Goal: Task Accomplishment & Management: Use online tool/utility

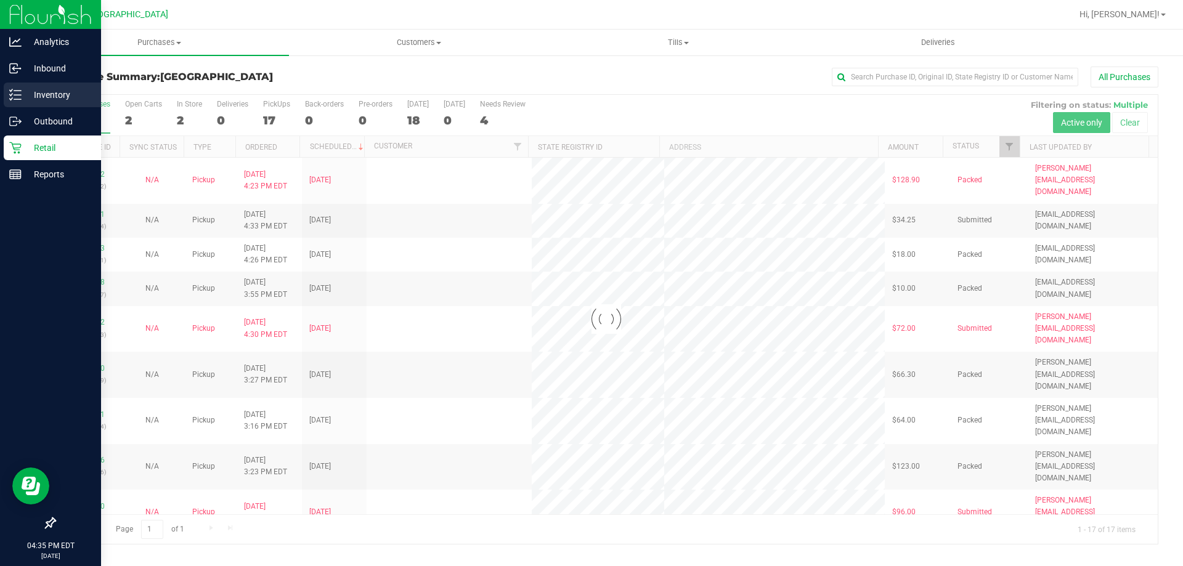
click at [38, 88] on p "Inventory" at bounding box center [59, 94] width 74 height 15
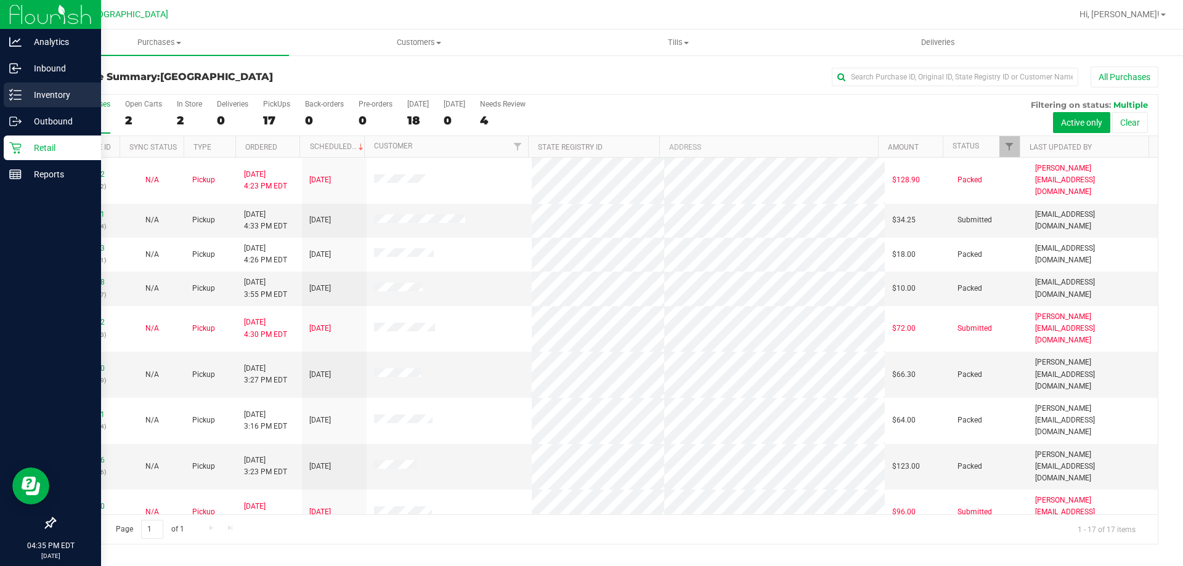
click at [78, 94] on p "Inventory" at bounding box center [59, 94] width 74 height 15
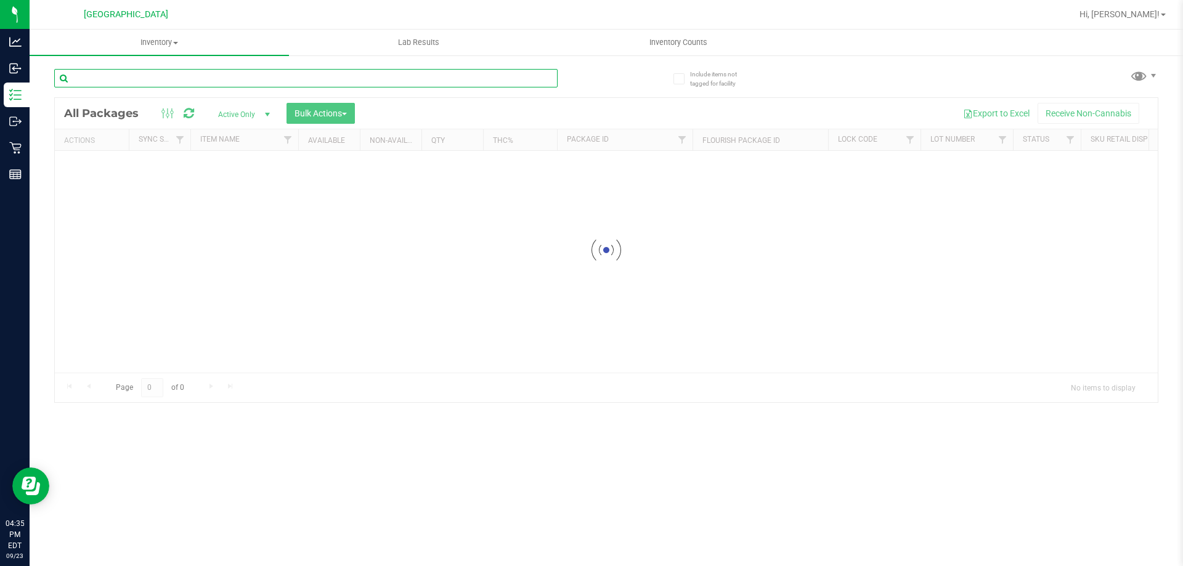
click at [128, 80] on input "text" at bounding box center [305, 78] width 503 height 18
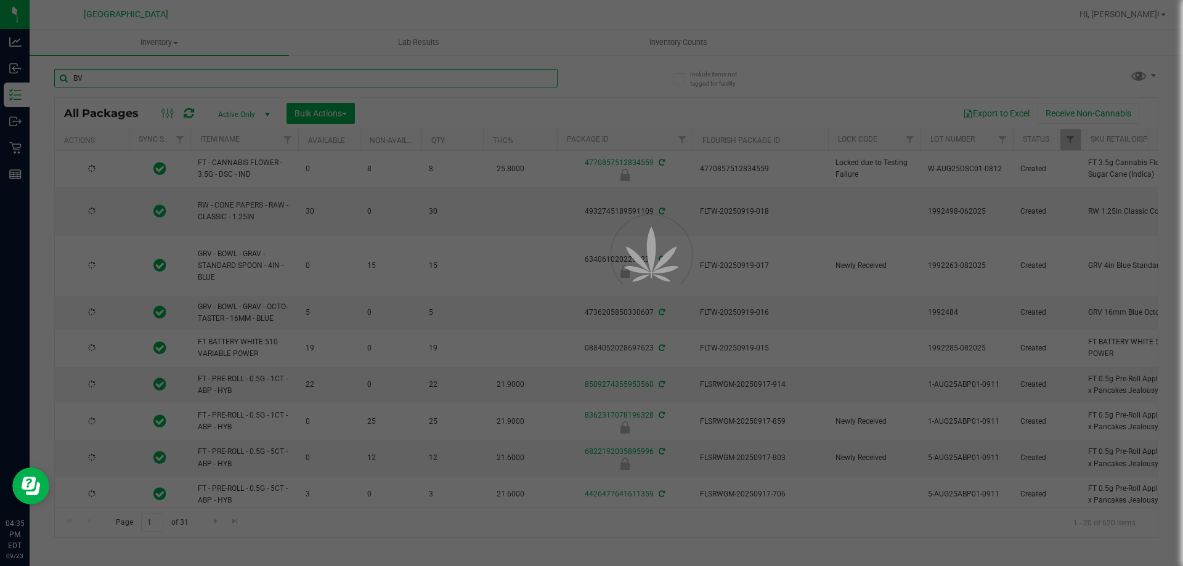
type input "B"
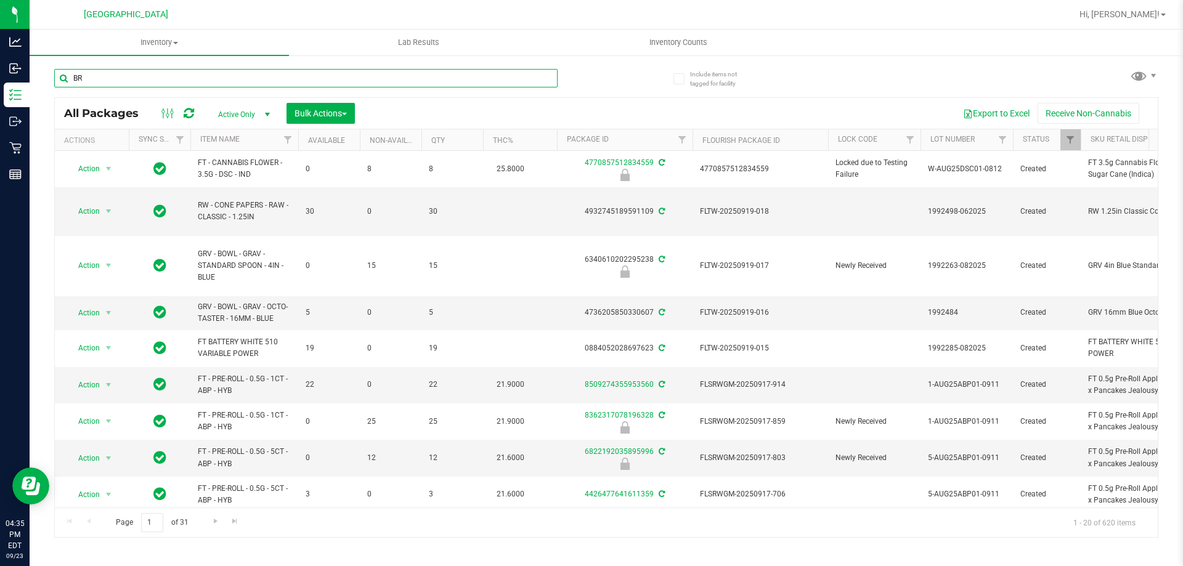
type input "BRZ"
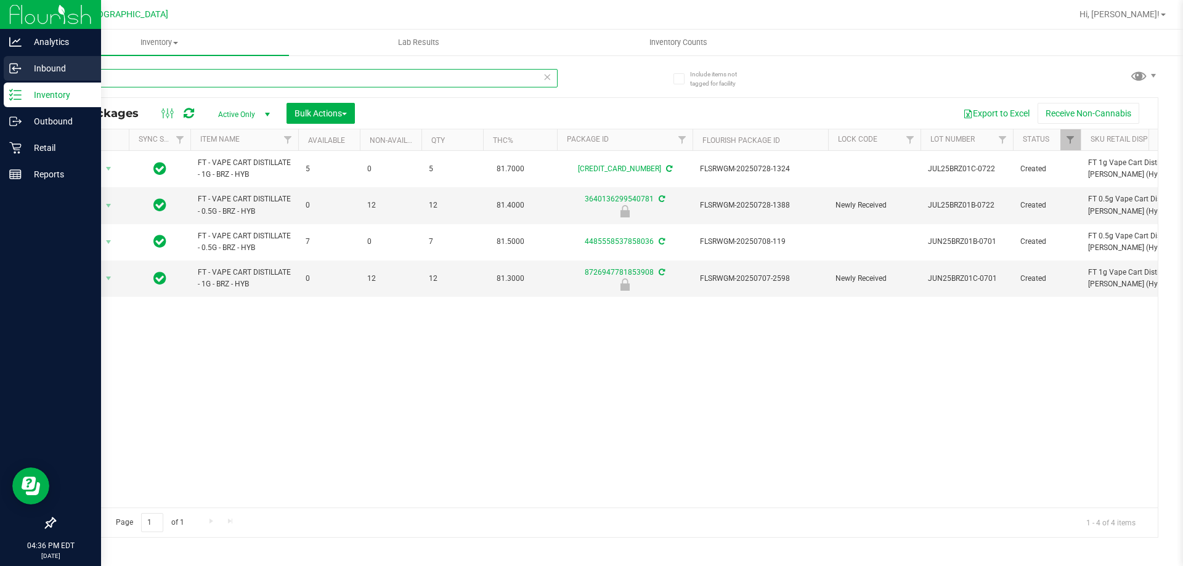
drag, startPoint x: 108, startPoint y: 78, endPoint x: 0, endPoint y: 81, distance: 107.8
click at [0, 81] on div "Analytics Inbound Inventory Outbound Retail Reports 04:36 PM EDT [DATE] 09/[GEO…" at bounding box center [591, 283] width 1183 height 566
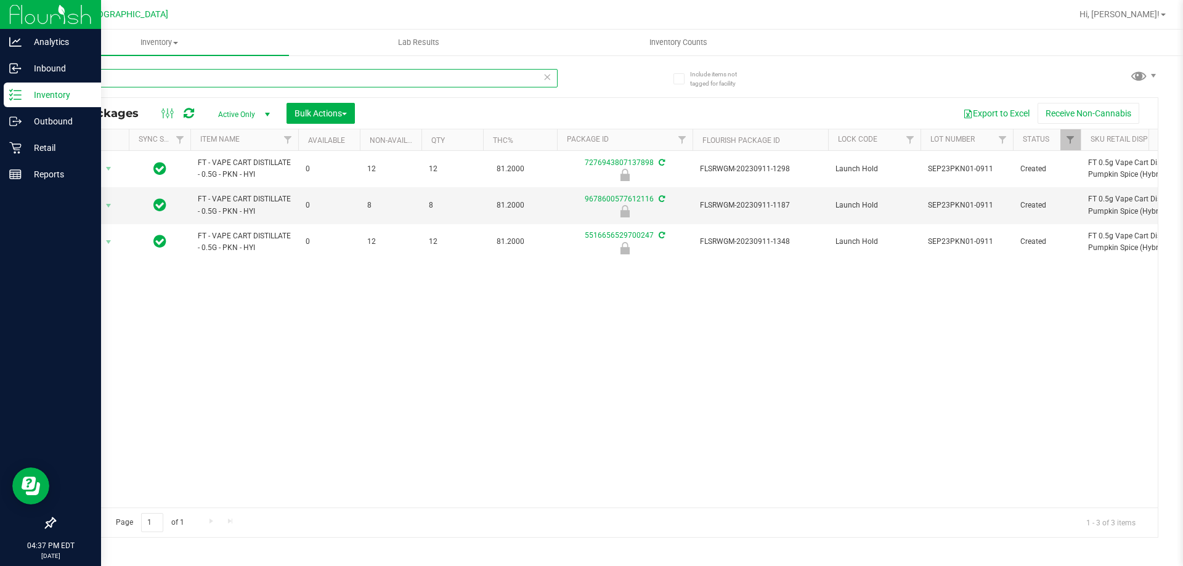
drag, startPoint x: 90, startPoint y: 82, endPoint x: 2, endPoint y: 94, distance: 88.9
click at [0, 96] on div "Analytics Inbound Inventory Outbound Retail Reports 04:37 PM EDT [DATE] 09/23 […" at bounding box center [591, 283] width 1183 height 566
type input "7984945458434645"
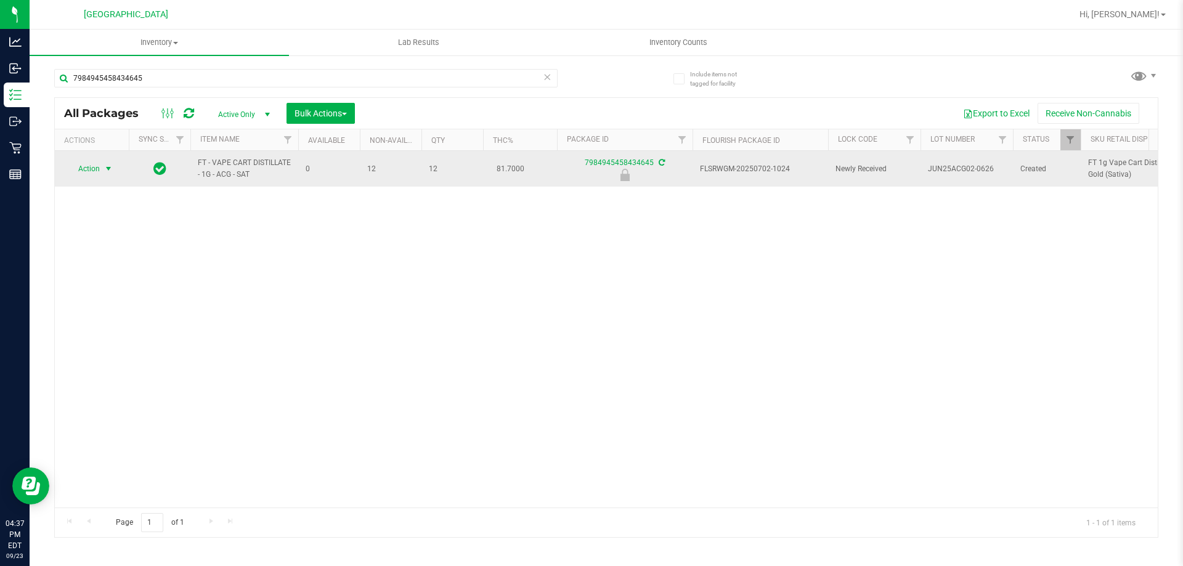
click at [110, 167] on span "select" at bounding box center [108, 169] width 10 height 10
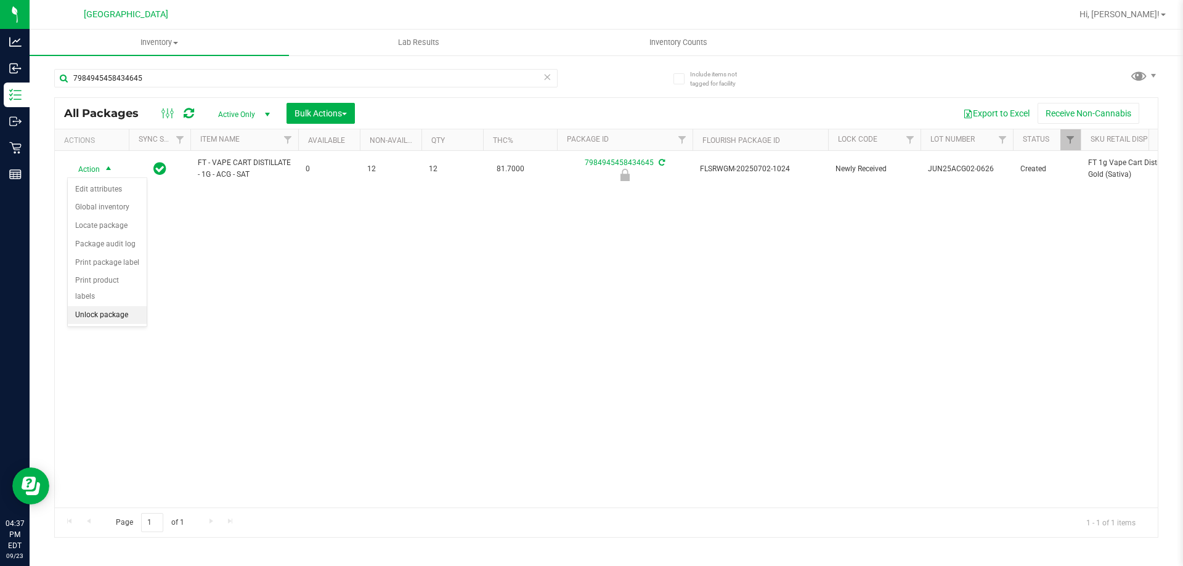
click at [100, 306] on li "Unlock package" at bounding box center [107, 315] width 79 height 18
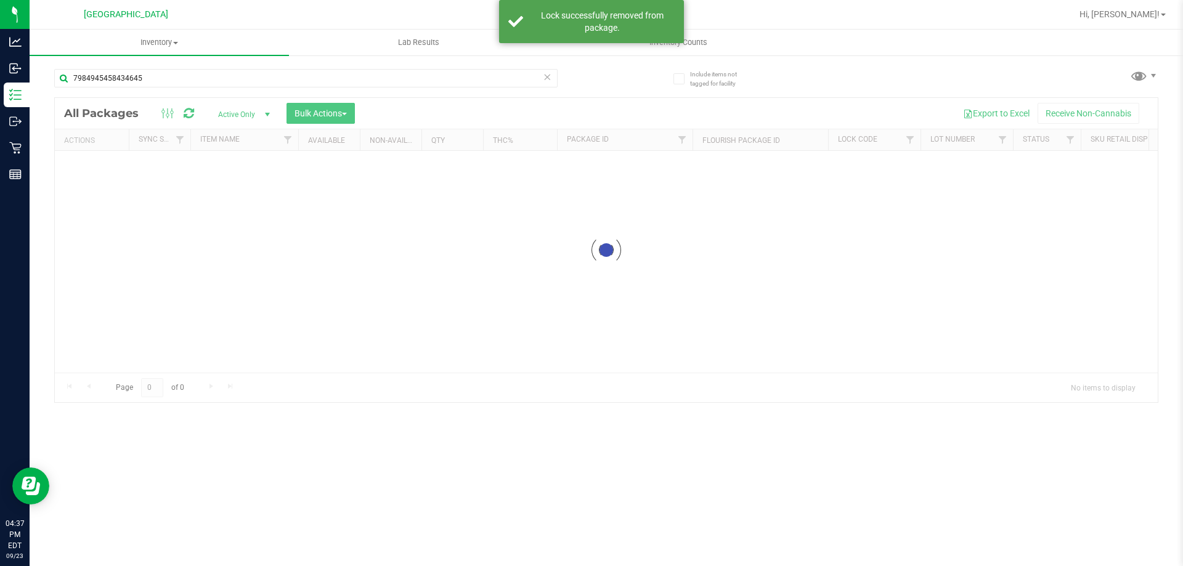
click at [727, 206] on div at bounding box center [606, 250] width 1102 height 304
drag, startPoint x: 270, startPoint y: 180, endPoint x: 233, endPoint y: 176, distance: 37.9
click at [233, 176] on div at bounding box center [606, 317] width 1102 height 439
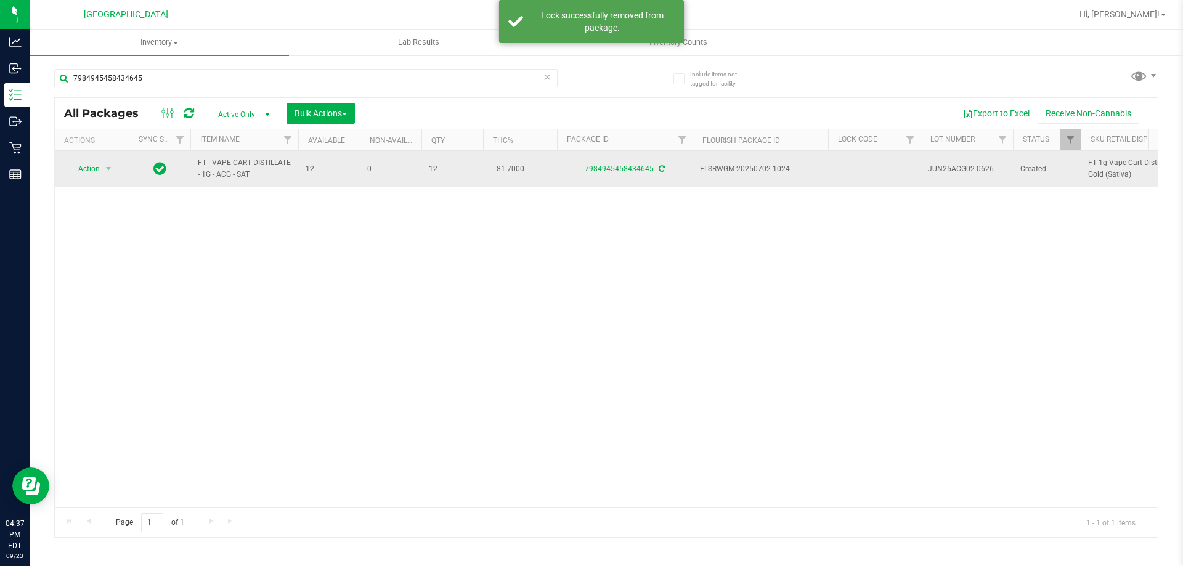
click at [253, 174] on span "FT - VAPE CART DISTILLATE - 1G - ACG - SAT" at bounding box center [244, 168] width 93 height 23
drag, startPoint x: 253, startPoint y: 174, endPoint x: 178, endPoint y: 172, distance: 74.6
copy tr "FT - VAPE CART DISTILLATE - 1G - ACG - SAT"
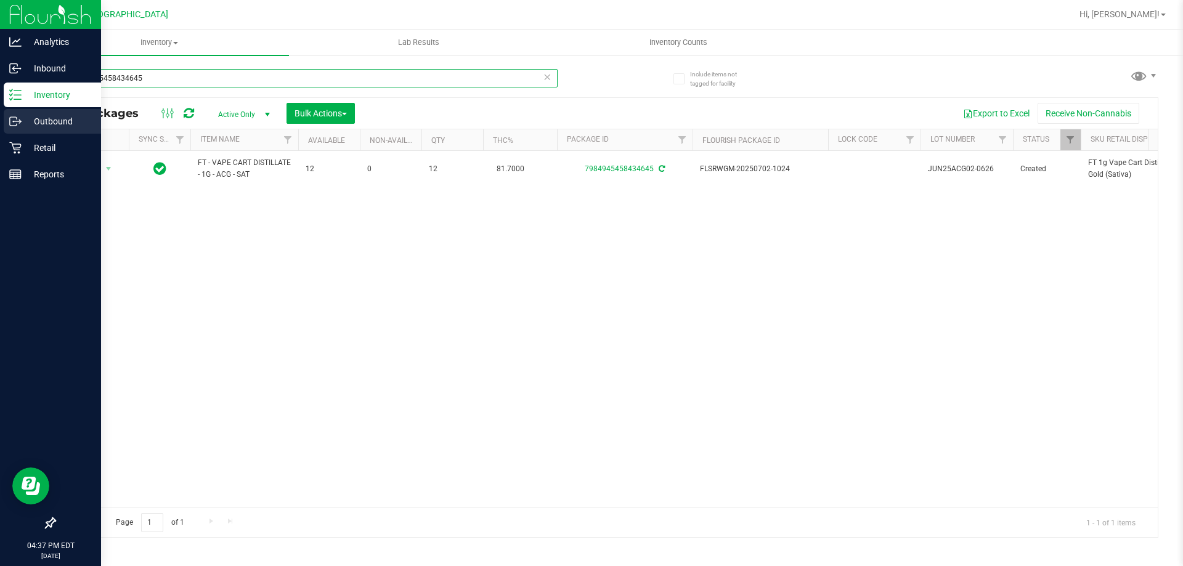
drag, startPoint x: 179, startPoint y: 79, endPoint x: 0, endPoint y: 110, distance: 181.2
click at [0, 110] on div "Analytics Inbound Inventory Outbound Retail Reports 04:37 PM EDT [DATE] 09/23 […" at bounding box center [591, 283] width 1183 height 566
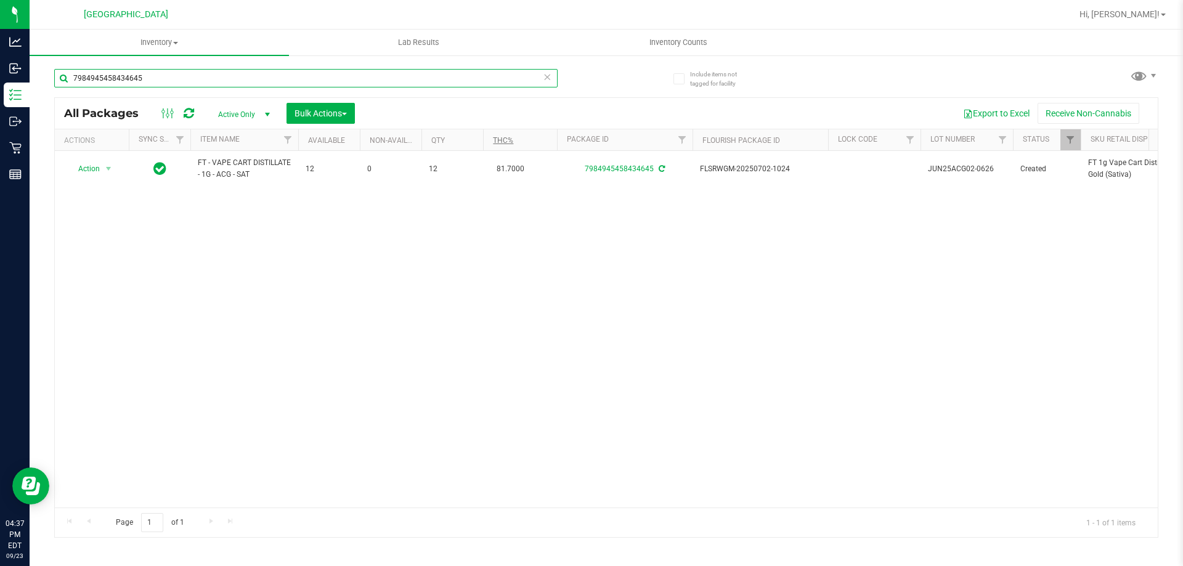
paste input "FT - VAPE CART DISTILLATE - 1G - ACG - SAT"
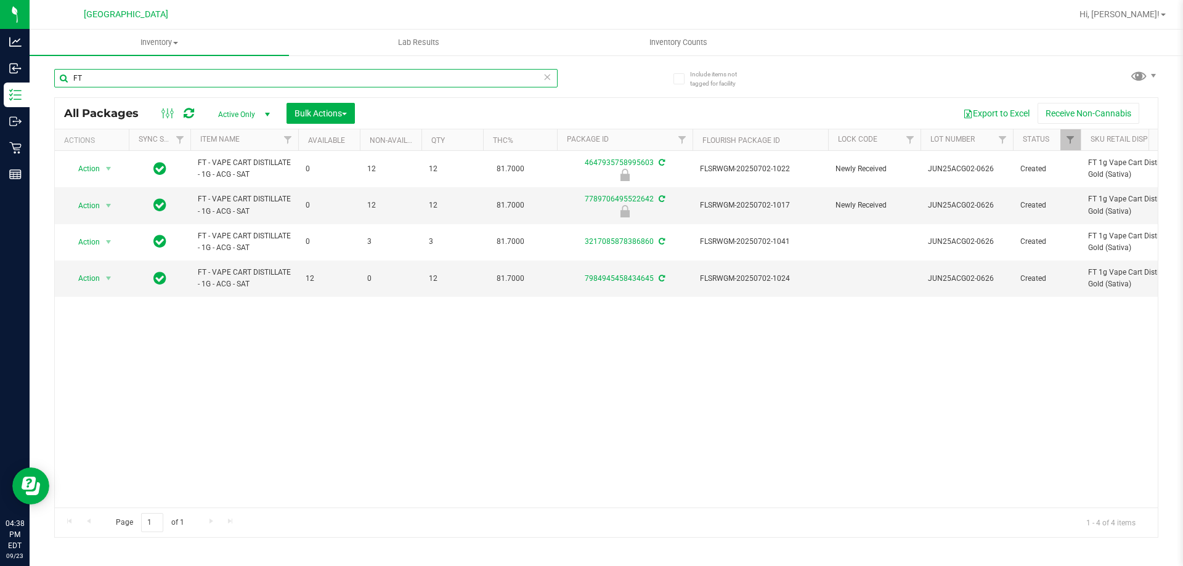
type input "F"
type input "KLP"
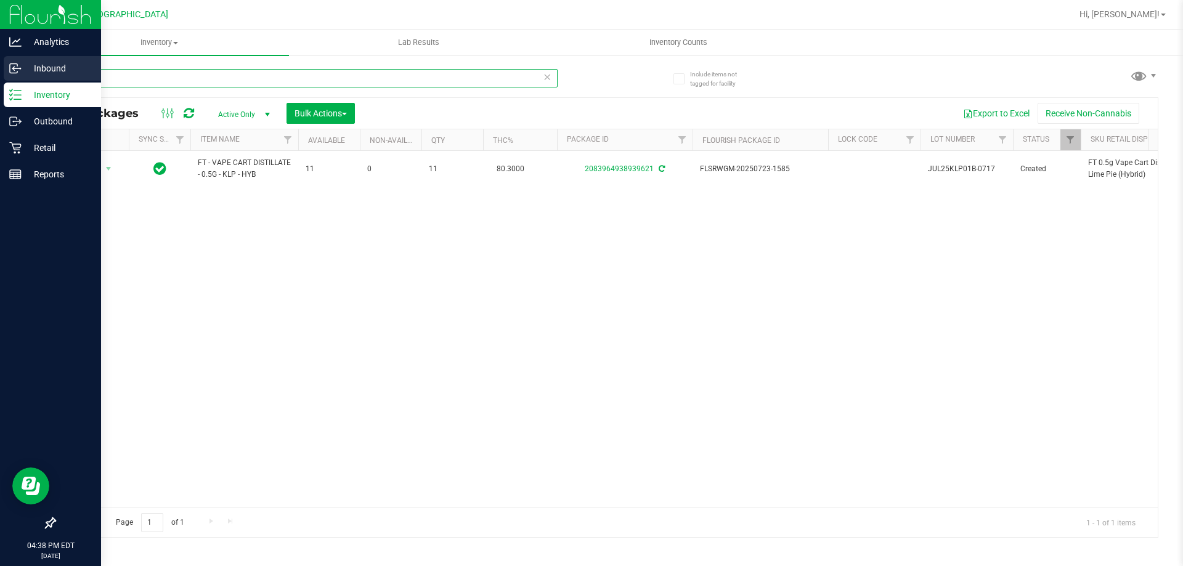
drag, startPoint x: 95, startPoint y: 76, endPoint x: 25, endPoint y: 71, distance: 71.0
click at [25, 71] on div "Analytics Inbound Inventory Outbound Retail Reports 04:38 PM EDT [DATE] 09/[GEO…" at bounding box center [591, 283] width 1183 height 566
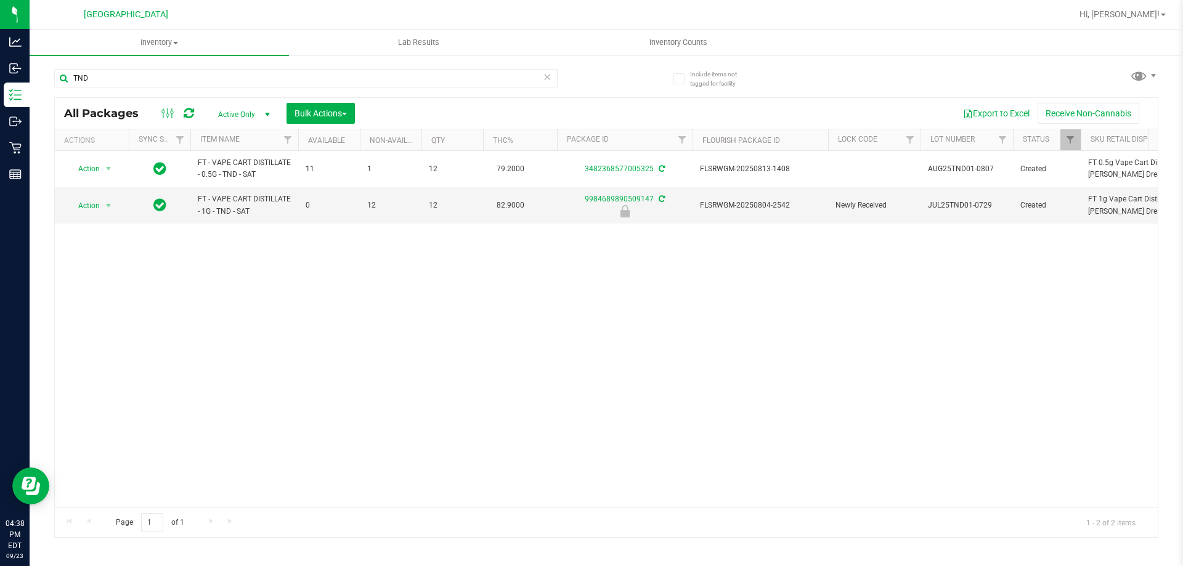
drag, startPoint x: 362, startPoint y: 355, endPoint x: 352, endPoint y: 357, distance: 10.0
click at [361, 355] on div "Action Action Adjust qty Create package Edit attributes Global inventory Locate…" at bounding box center [606, 329] width 1102 height 357
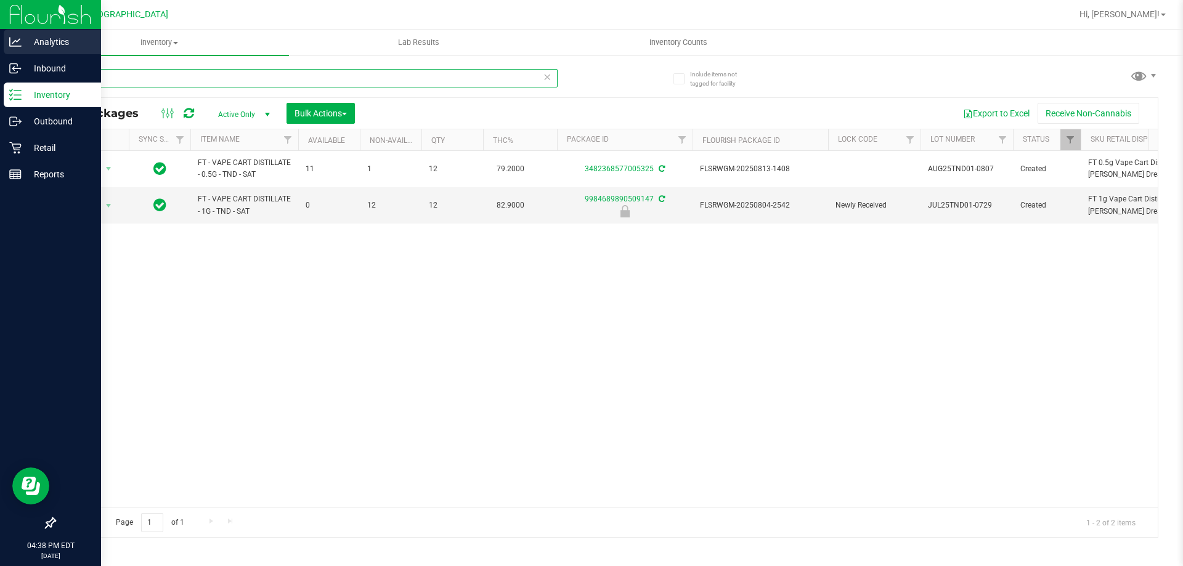
drag, startPoint x: 0, startPoint y: 75, endPoint x: 0, endPoint y: 52, distance: 22.8
click at [0, 54] on div "Analytics Inbound Inventory Outbound Retail Reports 04:38 PM EDT [DATE] 09/[GEO…" at bounding box center [591, 283] width 1183 height 566
type input "WZL"
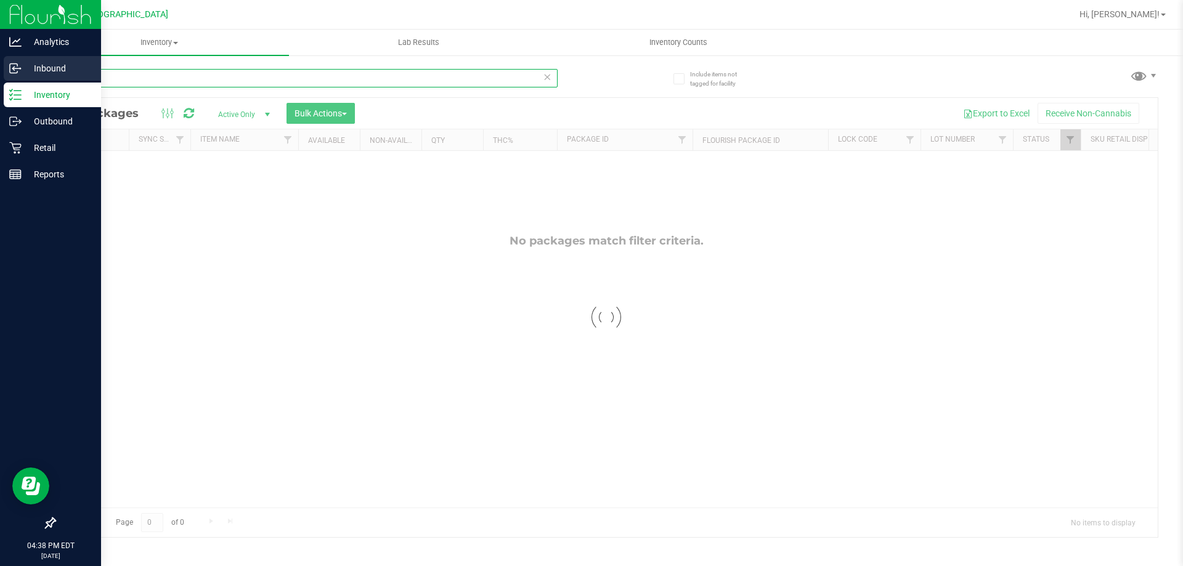
drag, startPoint x: 92, startPoint y: 72, endPoint x: 0, endPoint y: 56, distance: 93.8
click at [1, 62] on div "Analytics Inbound Inventory Outbound Retail Reports 04:38 PM EDT [DATE] 09/[GEO…" at bounding box center [591, 283] width 1183 height 566
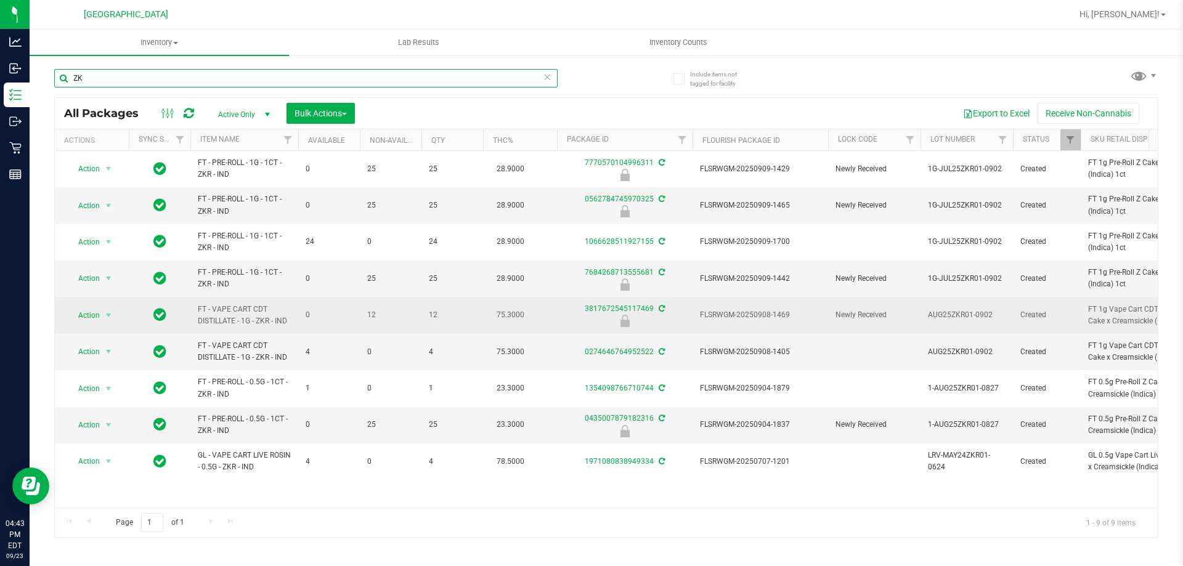
type input "Z"
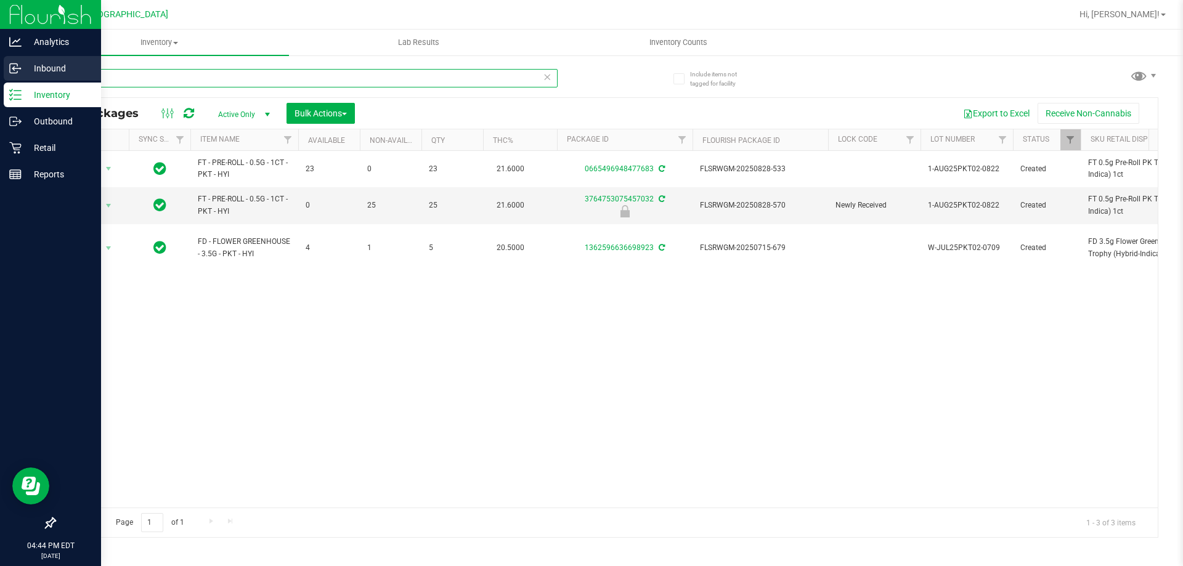
drag, startPoint x: 142, startPoint y: 80, endPoint x: 0, endPoint y: 70, distance: 142.0
click at [0, 63] on div "Analytics Inbound Inventory Outbound Retail Reports 04:44 PM EDT [DATE] 09/[GEO…" at bounding box center [591, 283] width 1183 height 566
type input "9984689890509147"
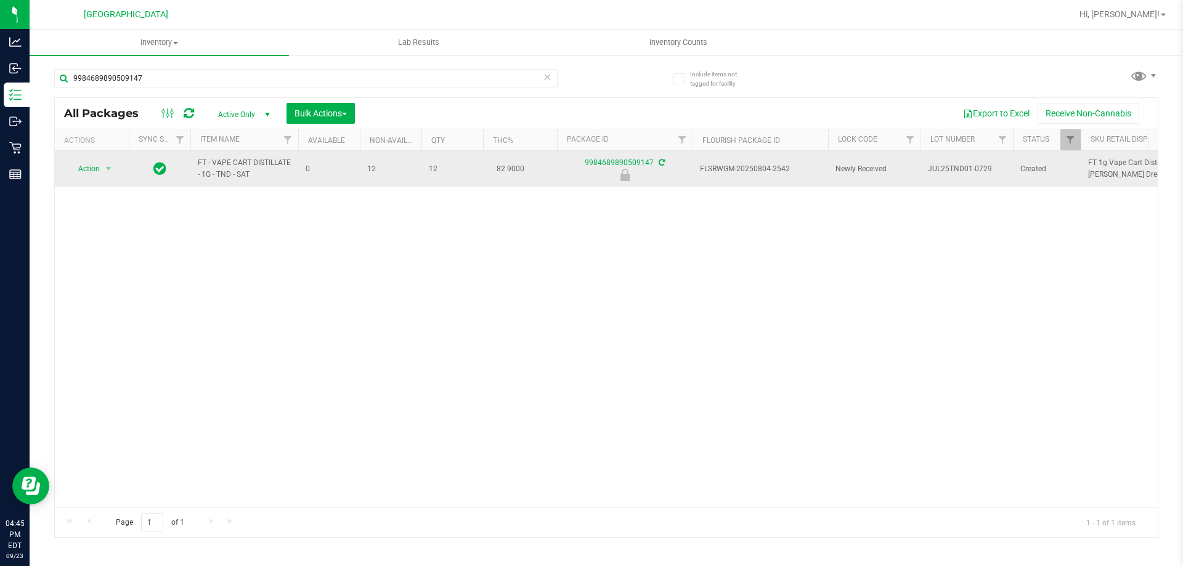
drag, startPoint x: 246, startPoint y: 174, endPoint x: 195, endPoint y: 170, distance: 51.9
click at [195, 170] on td "FT - VAPE CART DISTILLATE - 1G - TND - SAT" at bounding box center [244, 169] width 108 height 36
copy span "FT - VAPE CART DISTILLATE - 1G - TND - SAT"
click at [96, 170] on span "Action" at bounding box center [83, 168] width 33 height 17
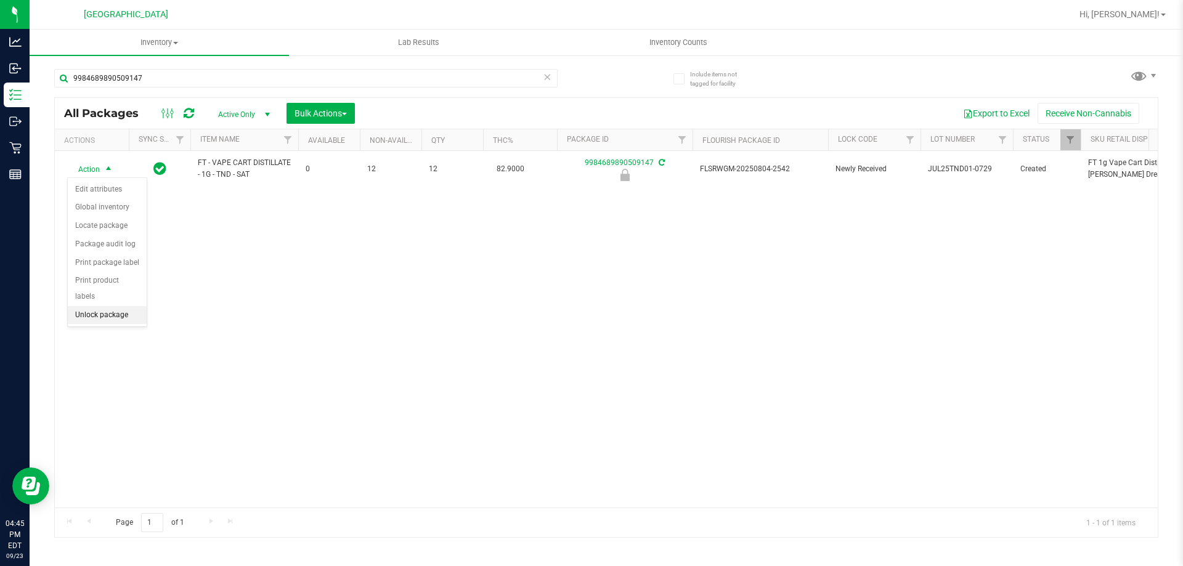
click at [99, 306] on li "Unlock package" at bounding box center [107, 315] width 79 height 18
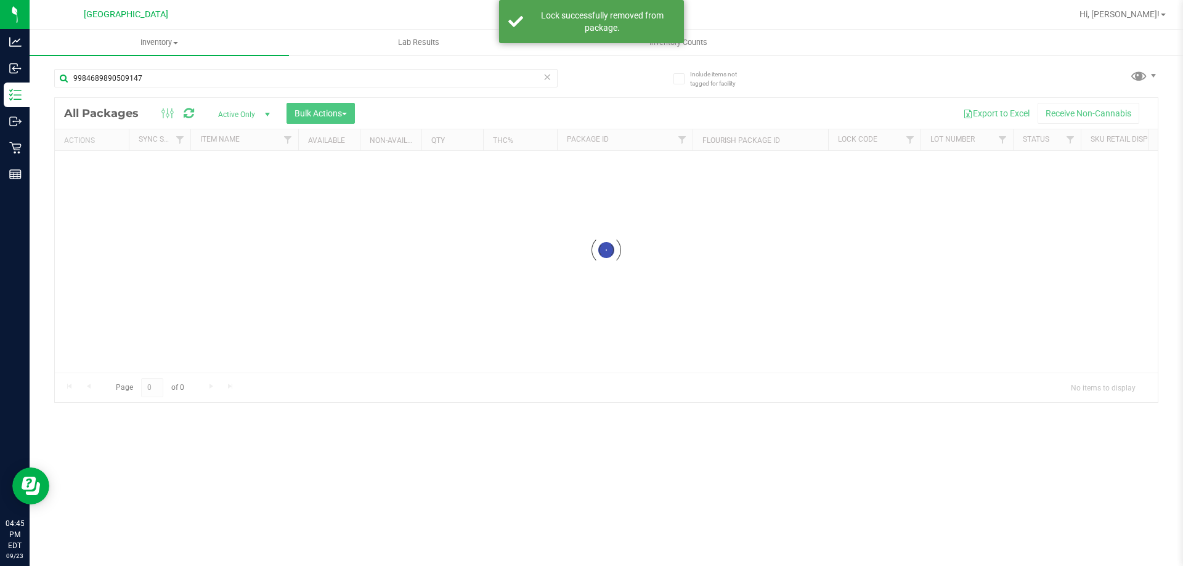
click at [151, 86] on input "9984689890509147" at bounding box center [305, 78] width 503 height 18
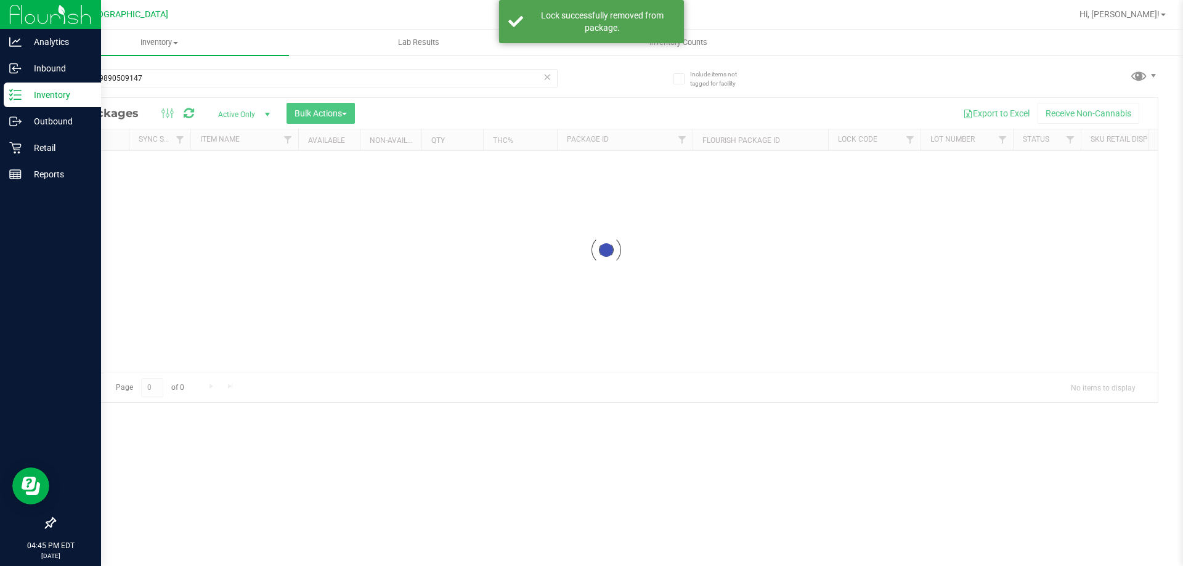
drag, startPoint x: 151, startPoint y: 81, endPoint x: 34, endPoint y: 91, distance: 117.5
click at [19, 90] on div "Analytics Inbound Inventory Outbound Retail Reports 04:45 PM EDT [DATE] 09/23 […" at bounding box center [591, 283] width 1183 height 566
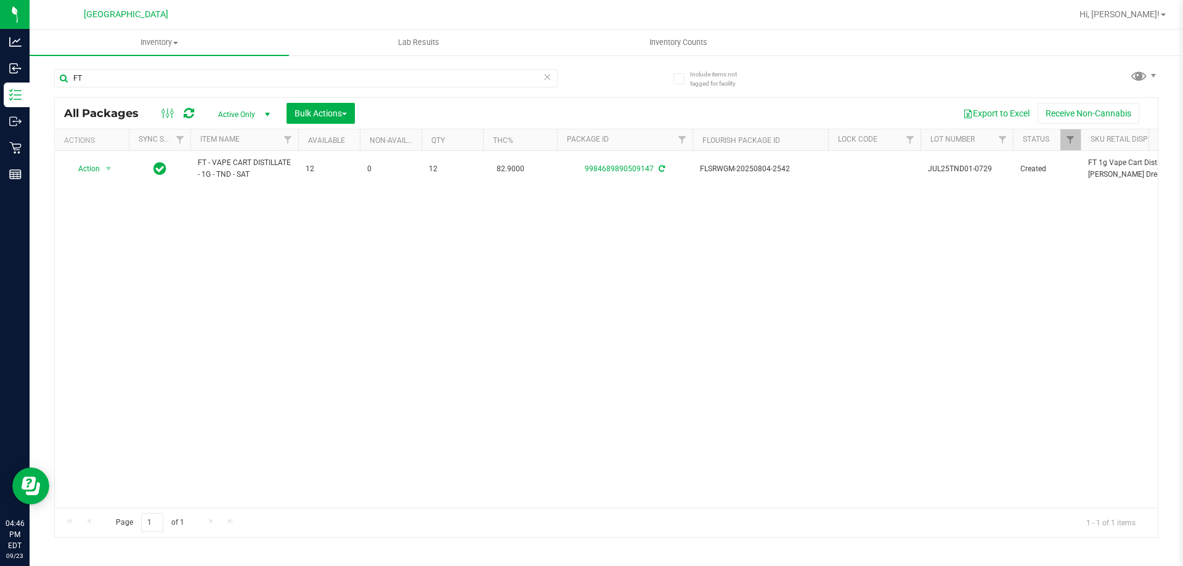
type input "F"
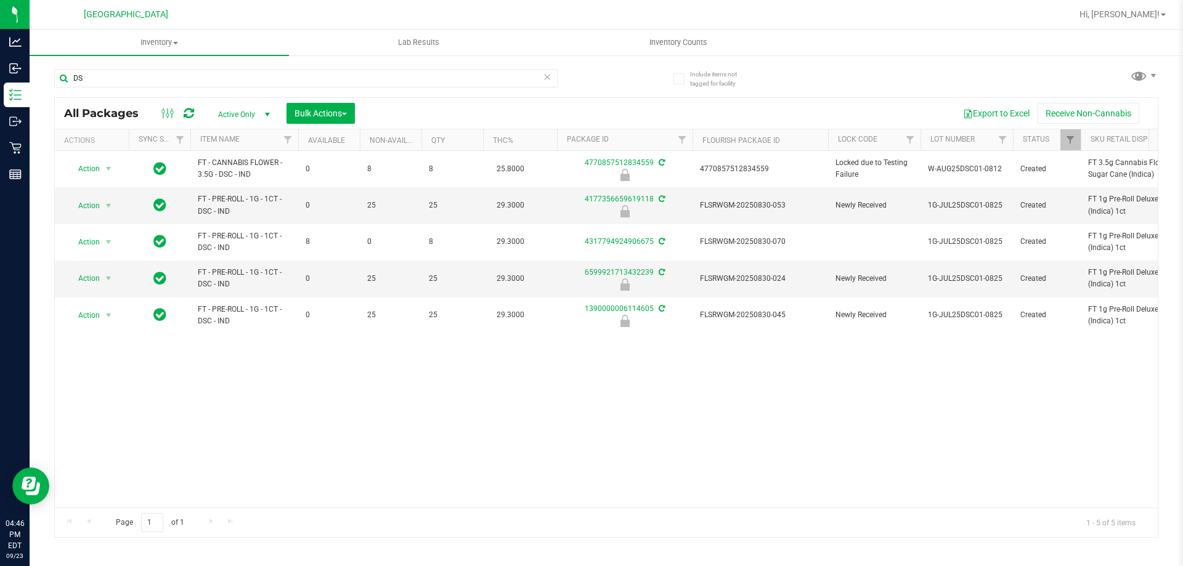
type input "D"
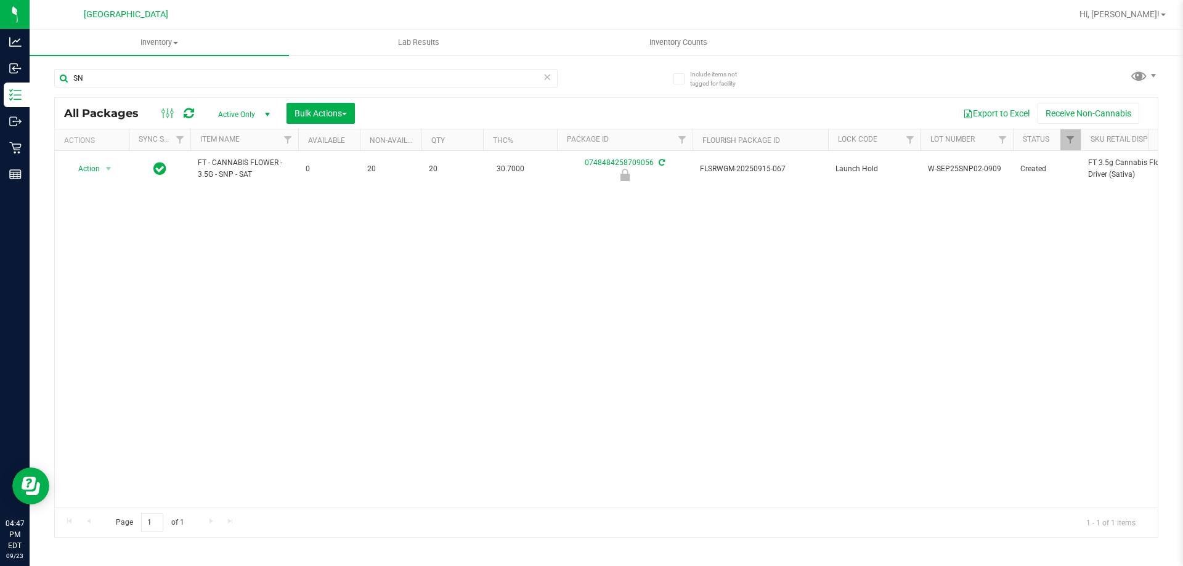
type input "S"
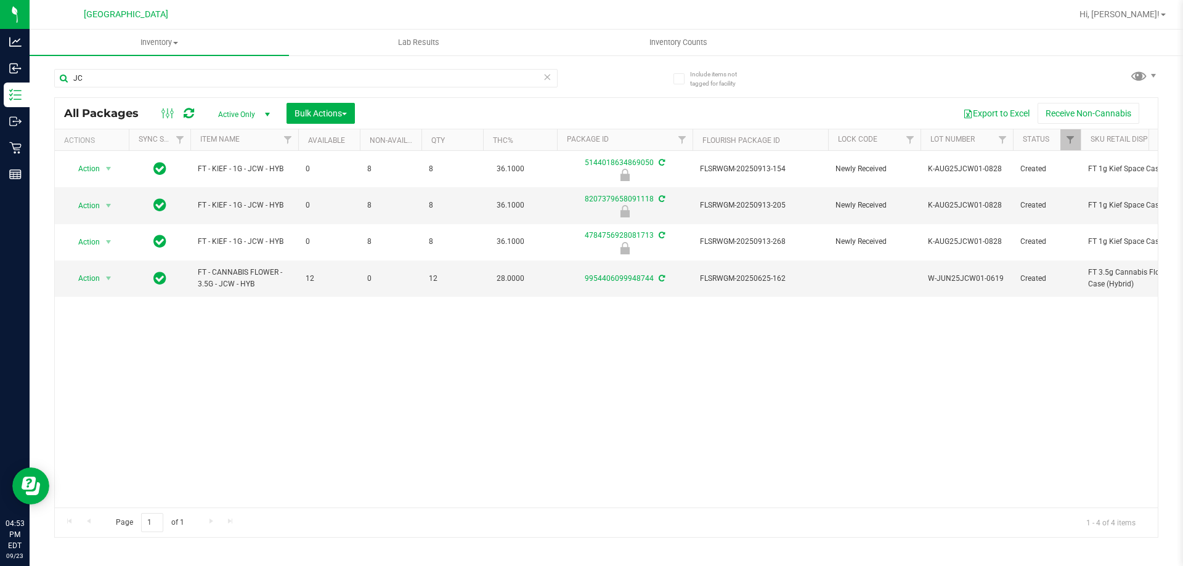
type input "J"
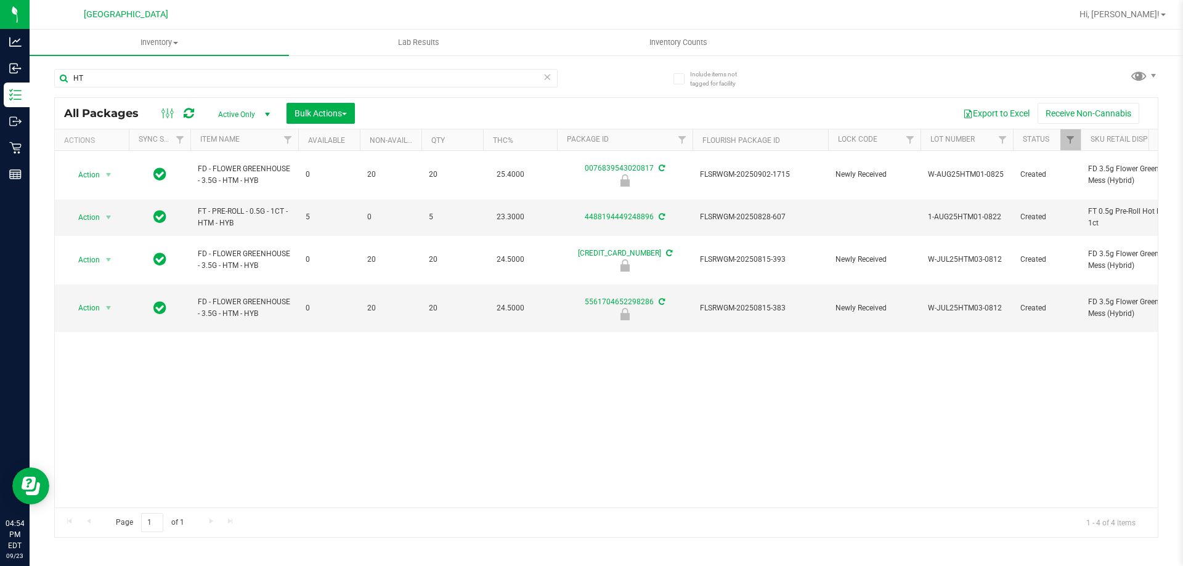
type input "H"
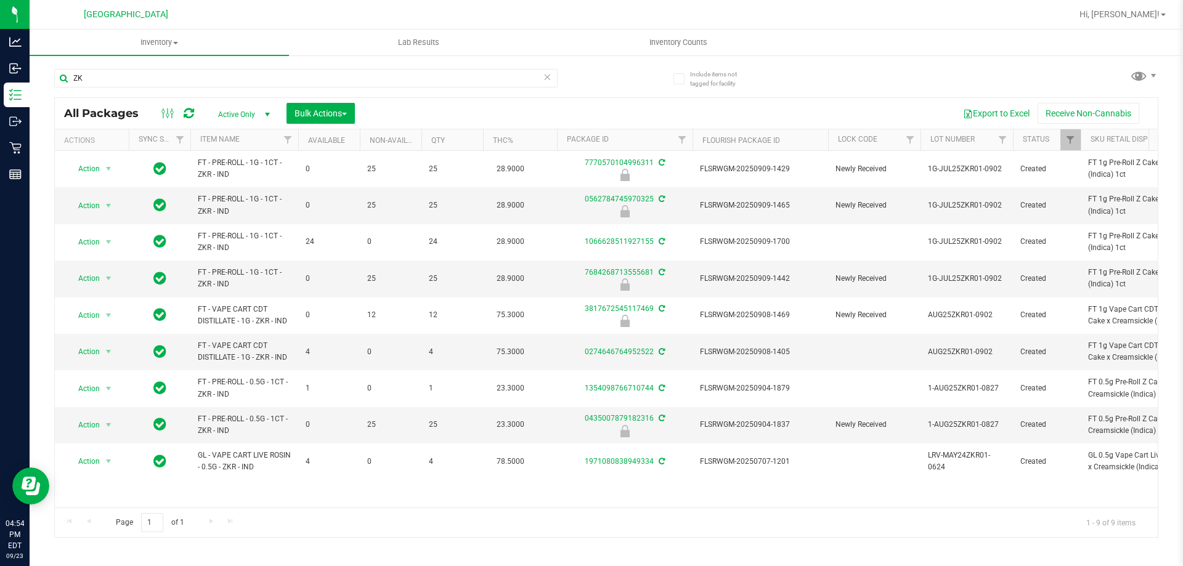
type input "Z"
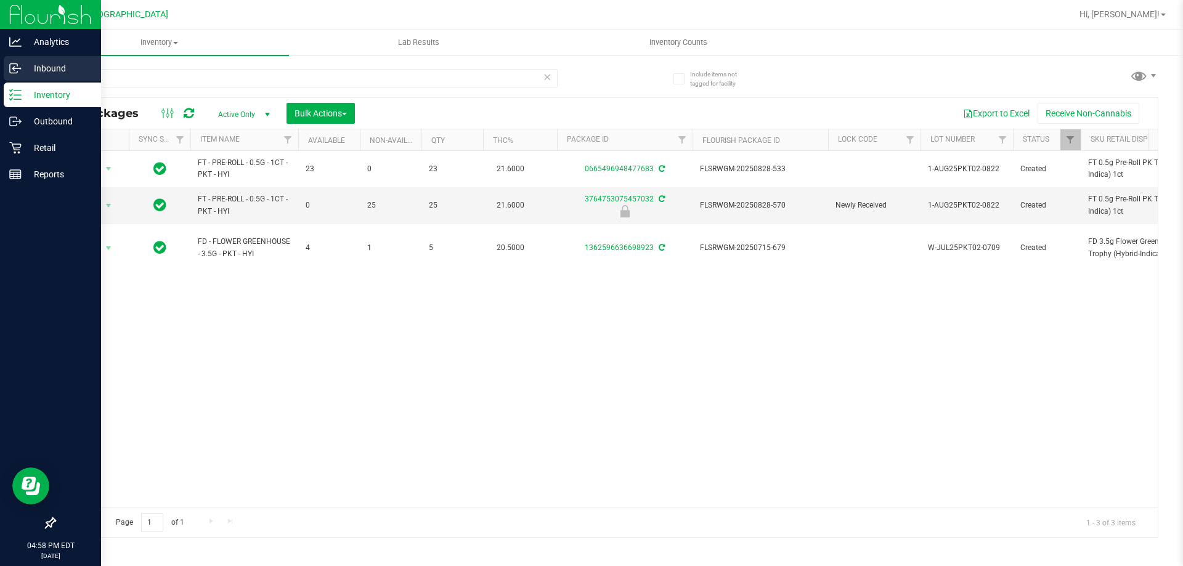
drag, startPoint x: 143, startPoint y: 79, endPoint x: 0, endPoint y: 73, distance: 143.0
click at [0, 73] on div "Analytics Inbound Inventory Outbound Retail Reports 04:58 PM EDT [DATE] 09/23 […" at bounding box center [591, 283] width 1183 height 566
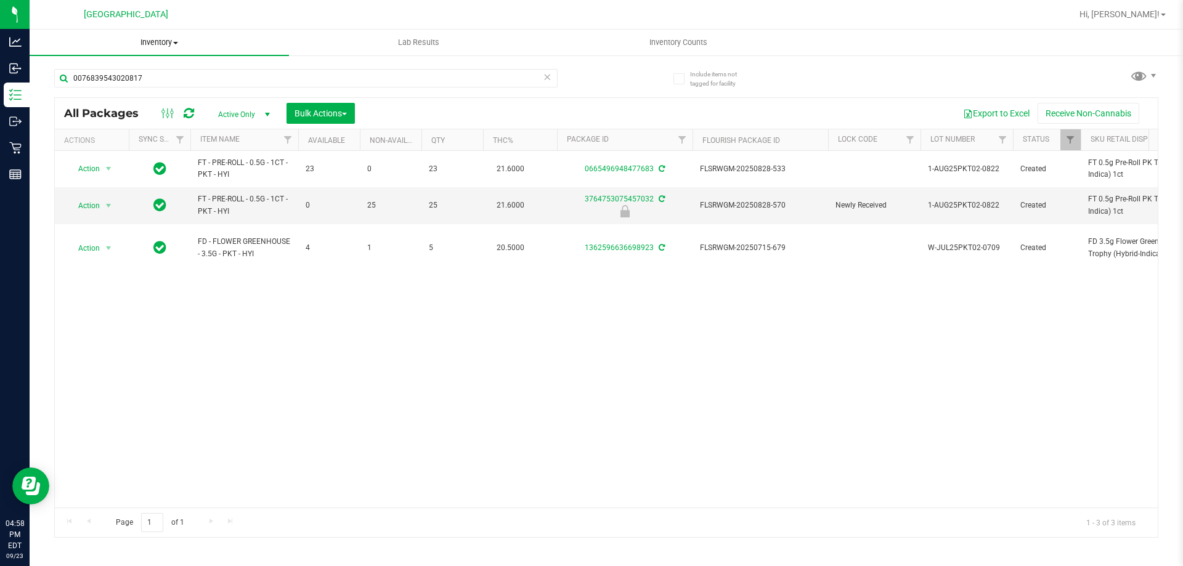
type input "0076839543020817"
